Goal: Information Seeking & Learning: Learn about a topic

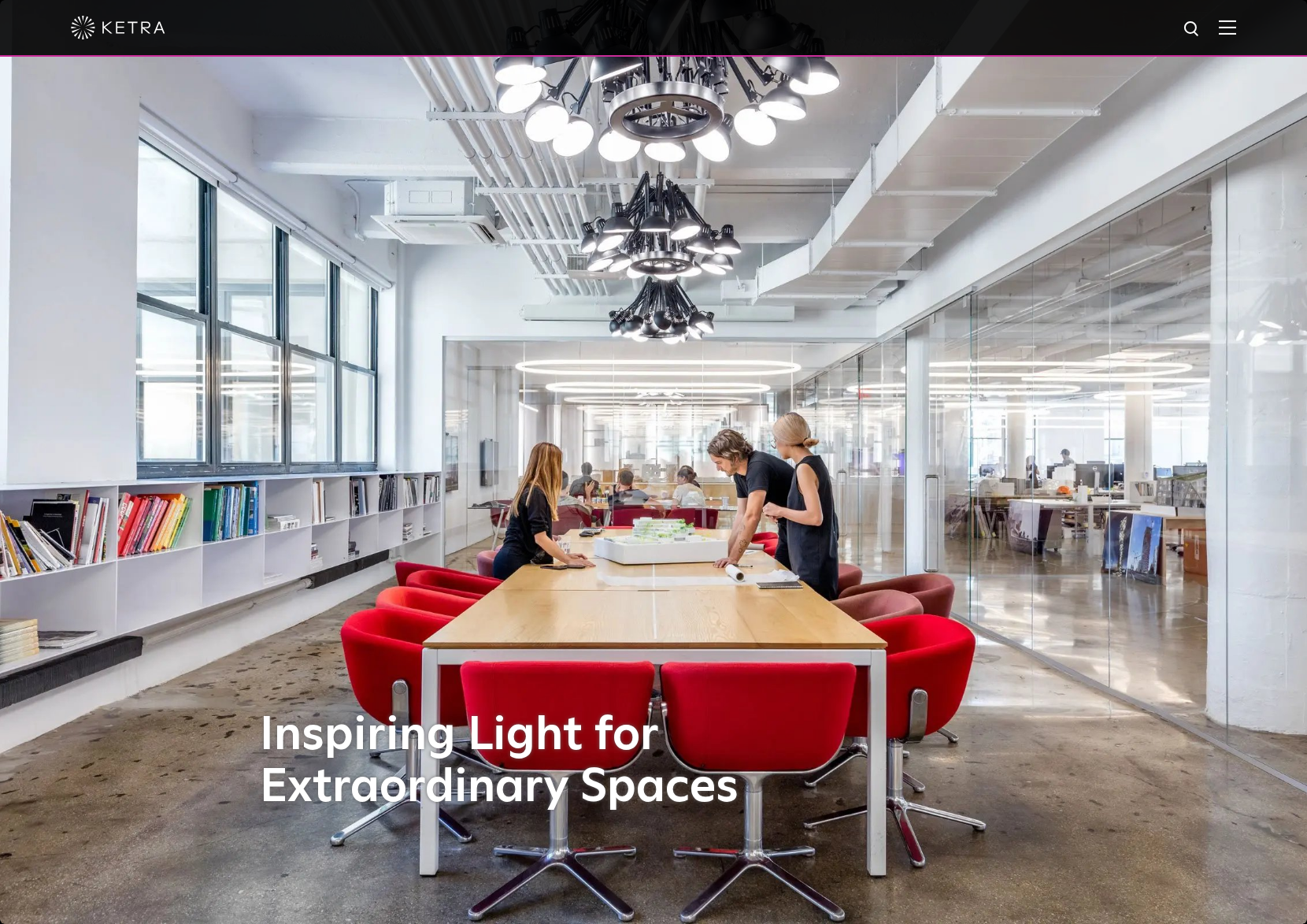
click at [1232, 22] on img at bounding box center [1227, 27] width 17 height 15
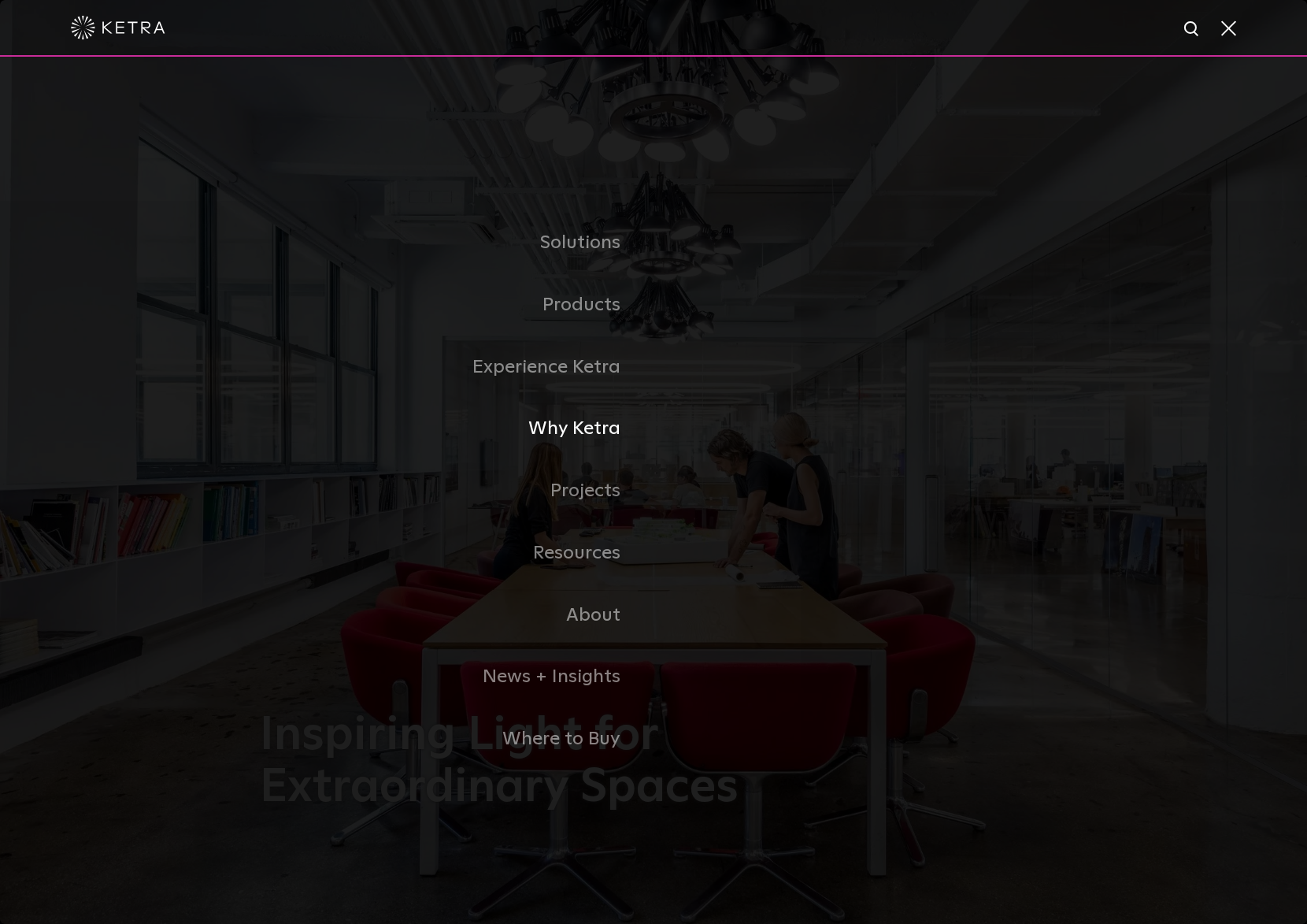
click at [565, 430] on link "Why Ketra" at bounding box center [457, 428] width 394 height 62
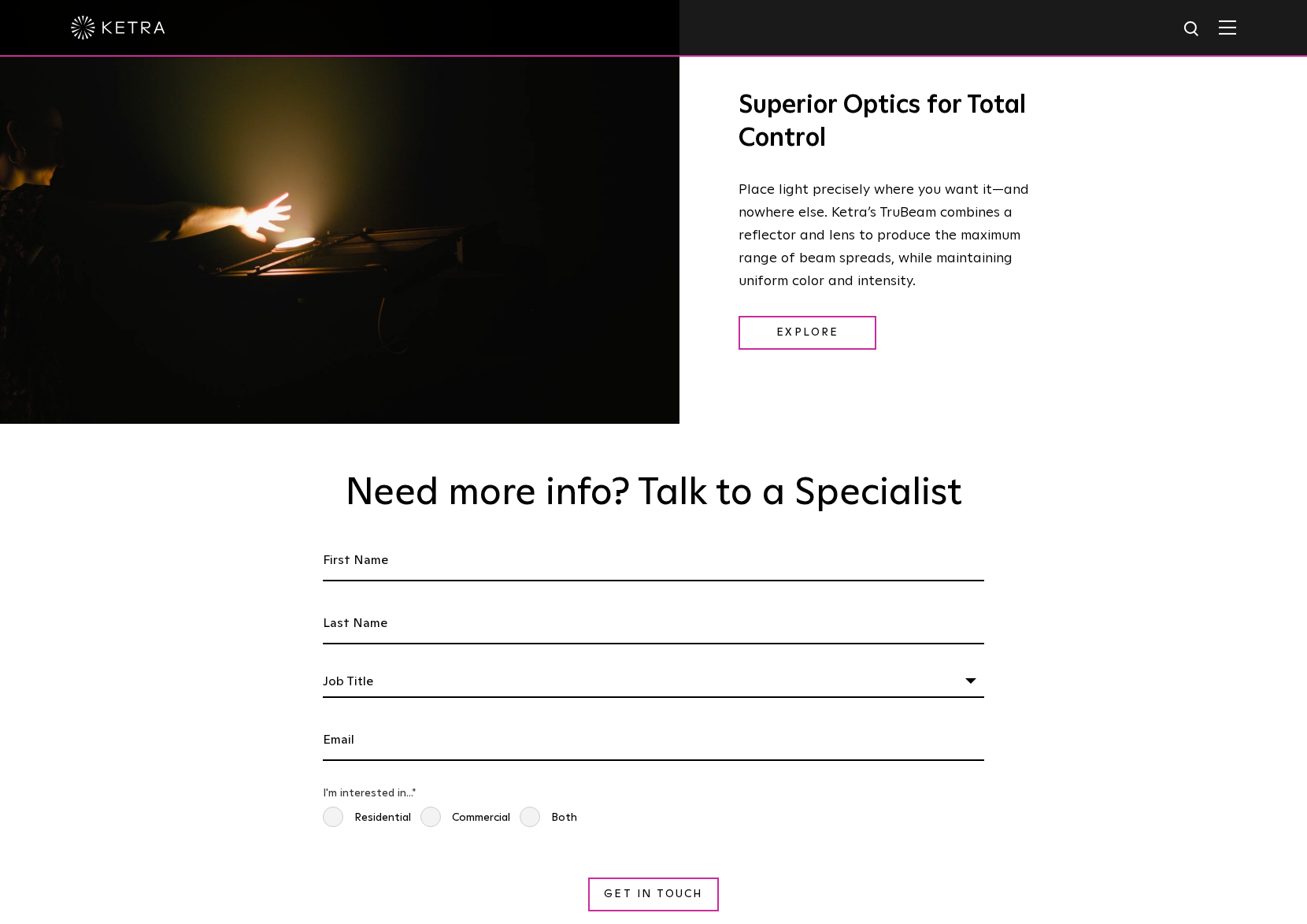
scroll to position [2488, 0]
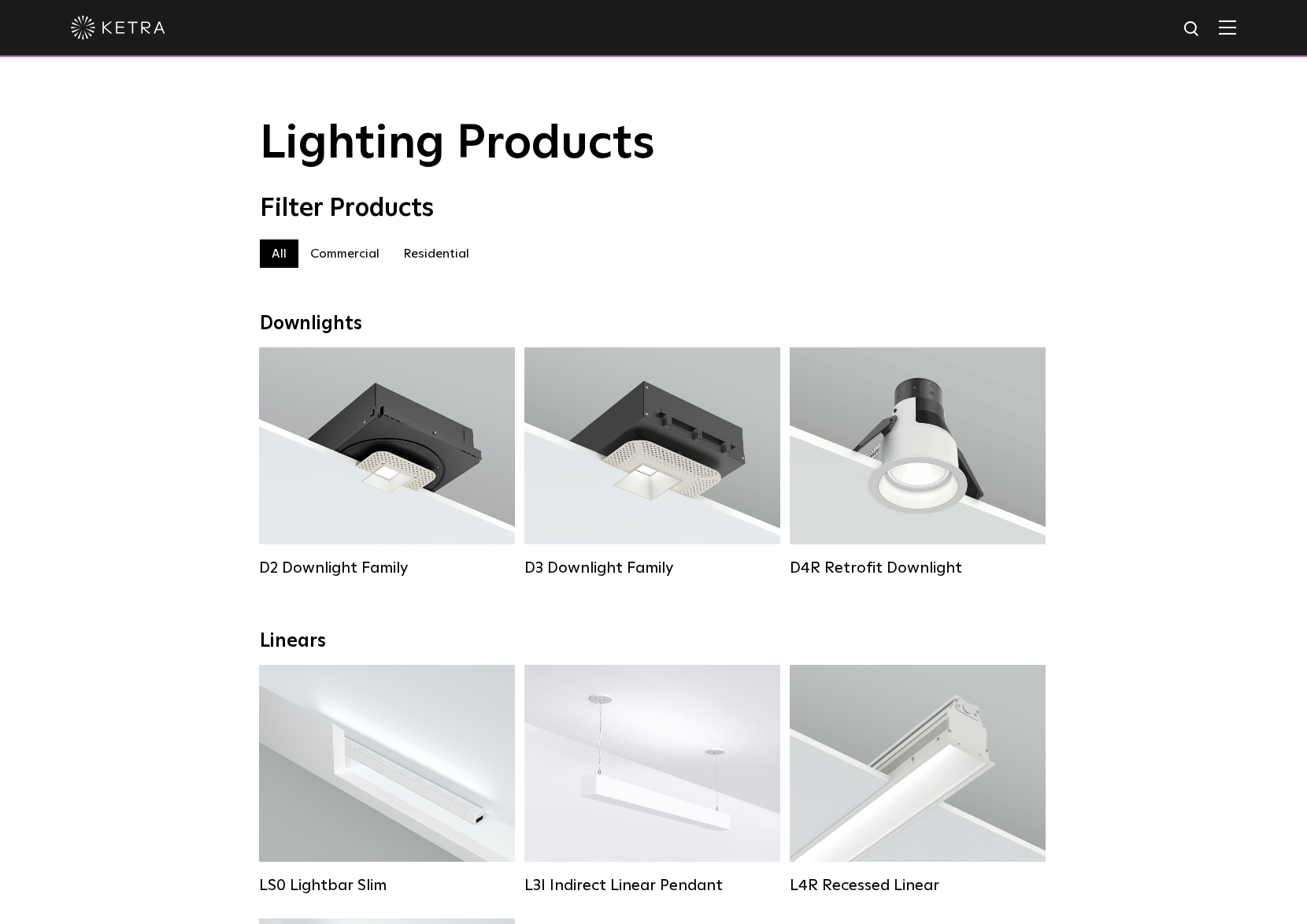
click at [1227, 24] on img at bounding box center [1227, 27] width 17 height 15
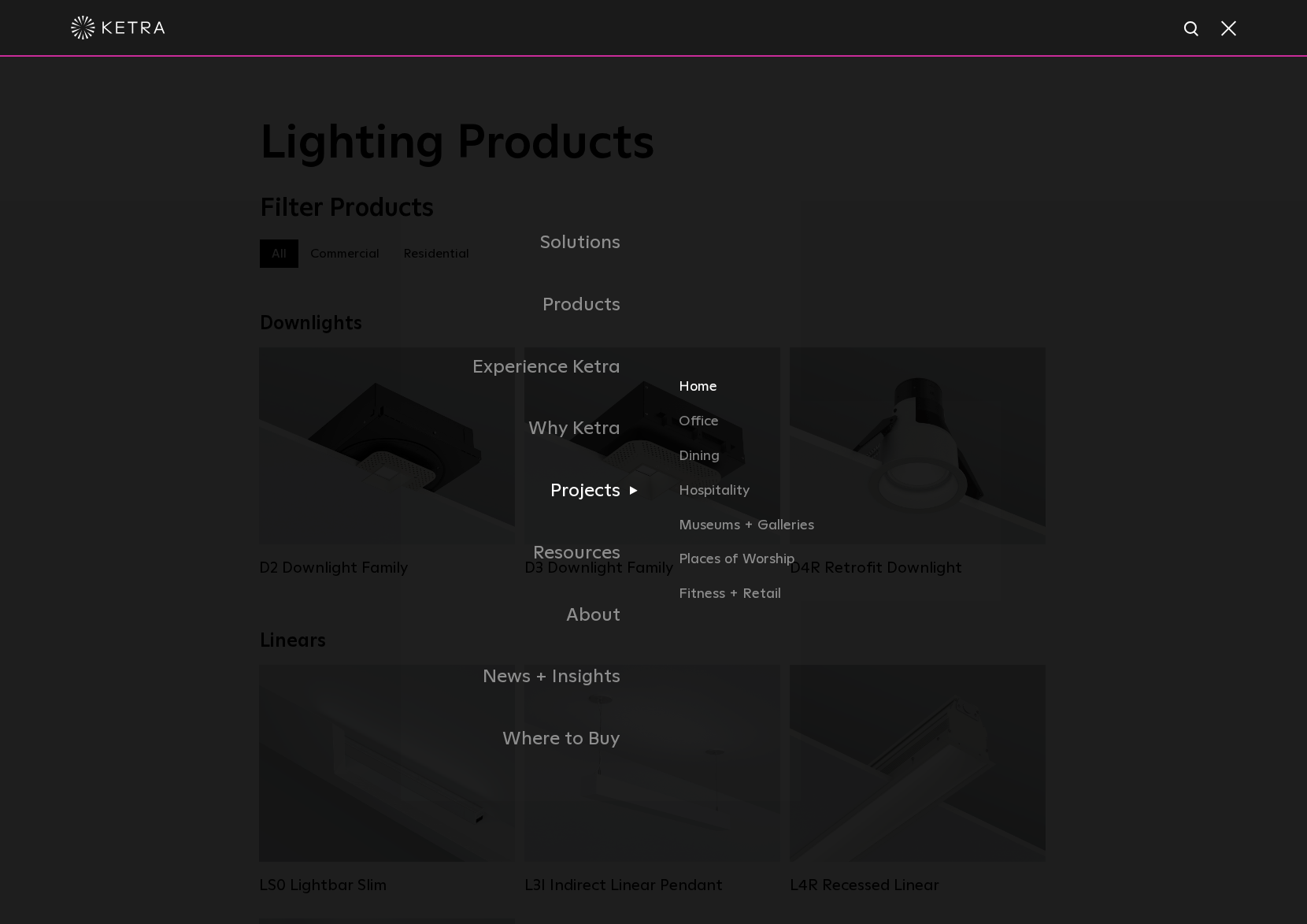
click at [707, 381] on link "Home" at bounding box center [864, 393] width 369 height 35
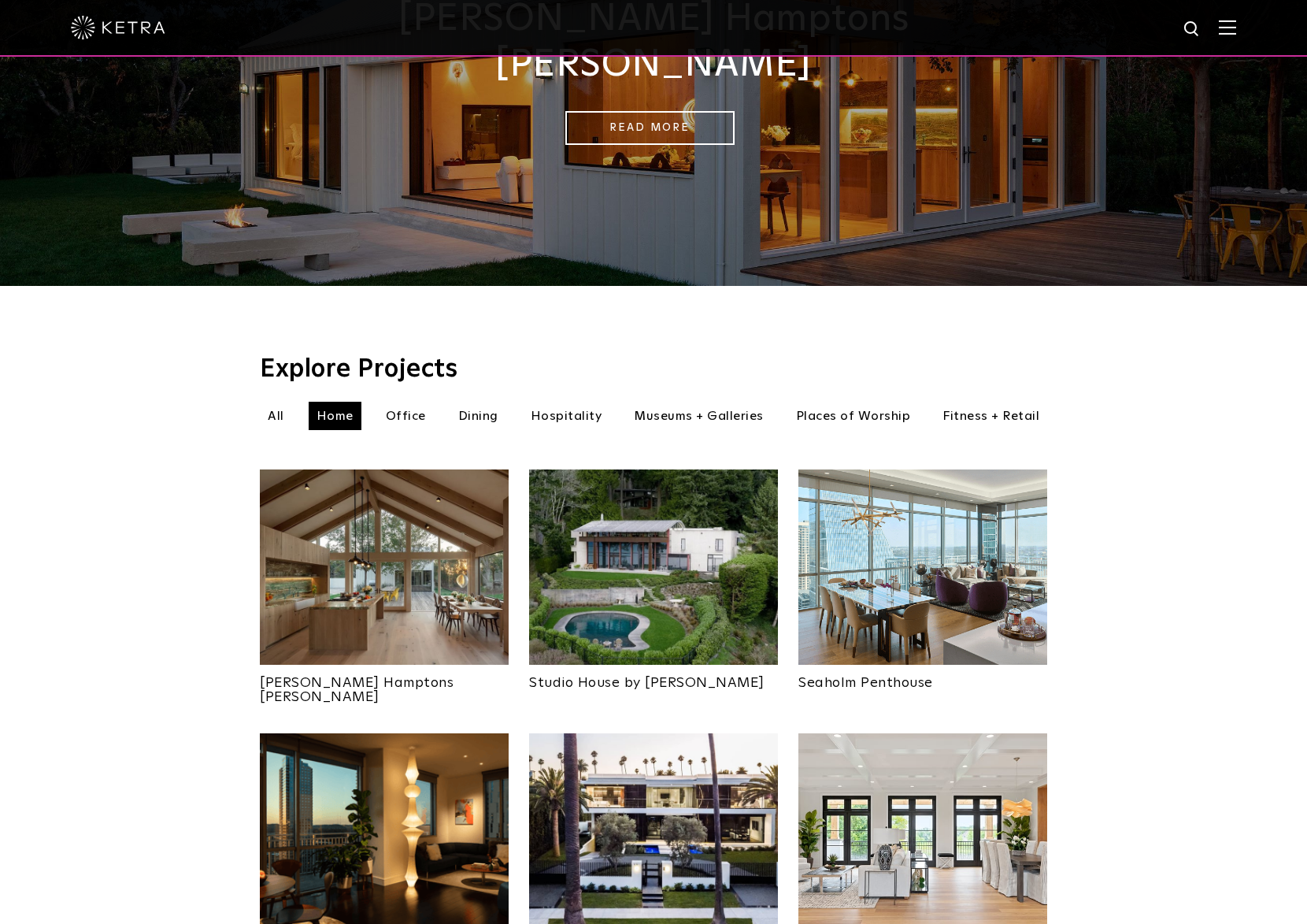
scroll to position [251, 0]
